Goal: Information Seeking & Learning: Learn about a topic

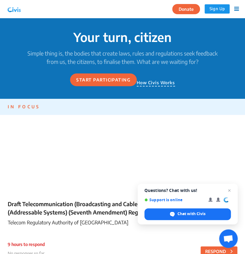
click at [203, 93] on div "Your turn, citizen Simple thing is, the bodies that create laws, rules and regu…" at bounding box center [122, 58] width 196 height 81
click at [236, 8] on icon at bounding box center [236, 9] width 5 height 6
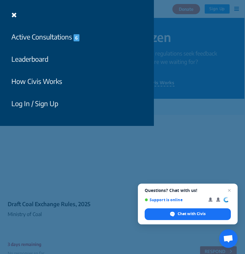
click at [26, 80] on button "How Civis Works" at bounding box center [36, 81] width 59 height 14
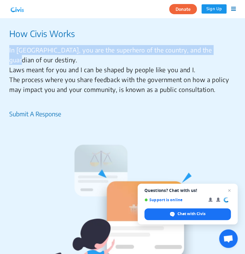
drag, startPoint x: 244, startPoint y: 29, endPoint x: 244, endPoint y: 46, distance: 17.6
drag, startPoint x: 244, startPoint y: 46, endPoint x: 223, endPoint y: 52, distance: 21.8
click at [223, 52] on p "In [GEOGRAPHIC_DATA], you are the superhero of the country, and the guardian of…" at bounding box center [122, 69] width 226 height 49
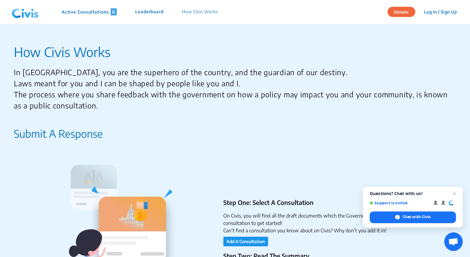
drag, startPoint x: 470, startPoint y: 27, endPoint x: 471, endPoint y: 47, distance: 20.1
click at [244, 47] on html "Active Consultations 6 Leaderboard How Civis Works Donate Log In / Sign Up Sign…" at bounding box center [235, 140] width 470 height 281
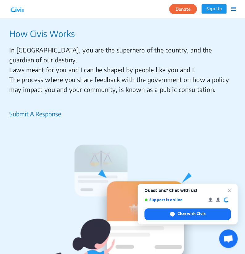
click at [187, 70] on p "In [GEOGRAPHIC_DATA], you are the superhero of the country, and the guardian of…" at bounding box center [122, 69] width 226 height 49
click at [235, 7] on icon at bounding box center [233, 9] width 5 height 6
